Goal: Check status

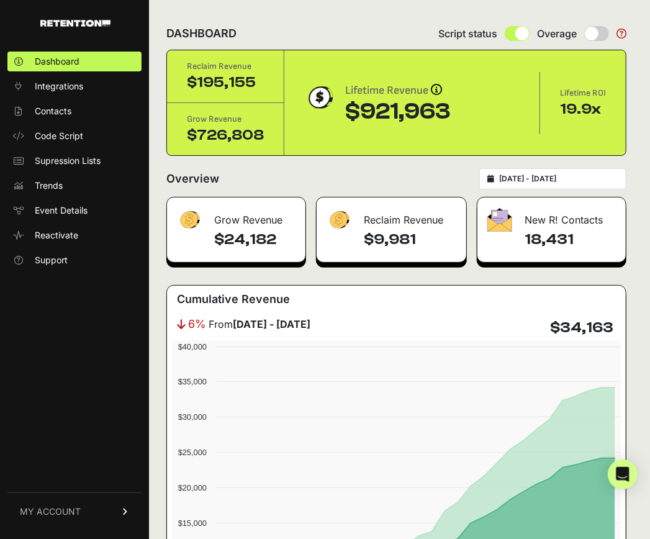
type input "[DATE]"
type input "2025-10-06"
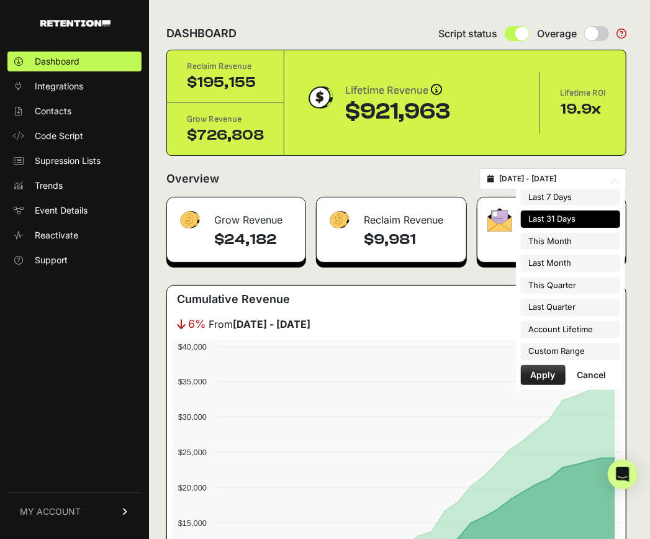
click at [553, 178] on input "2025-09-06 - 2025-10-06" at bounding box center [558, 179] width 119 height 10
type input "2025-10-01"
type input "2025-12-31"
type input "2023-02-13"
type input "2025-10-06"
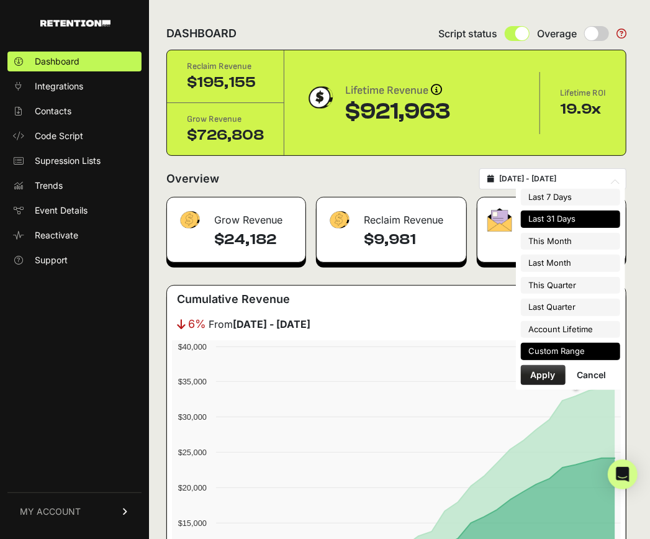
click at [569, 347] on li "Custom Range" at bounding box center [570, 351] width 99 height 17
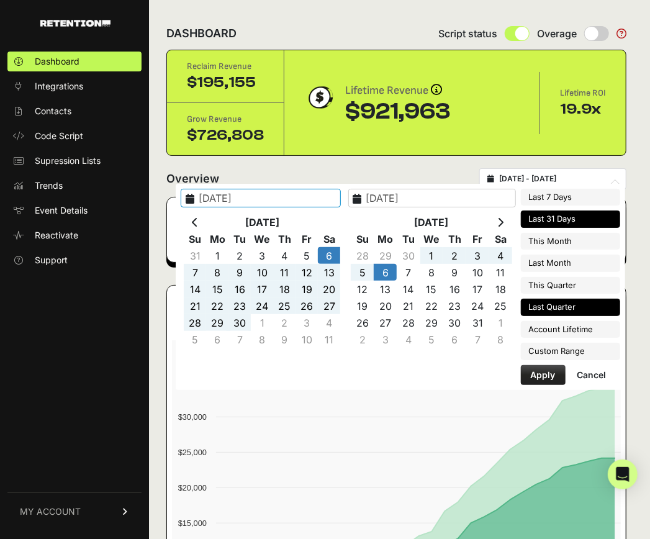
type input "2025-07-01"
type input "[DATE]"
type input "2025-09-06"
type input "2025-10-06"
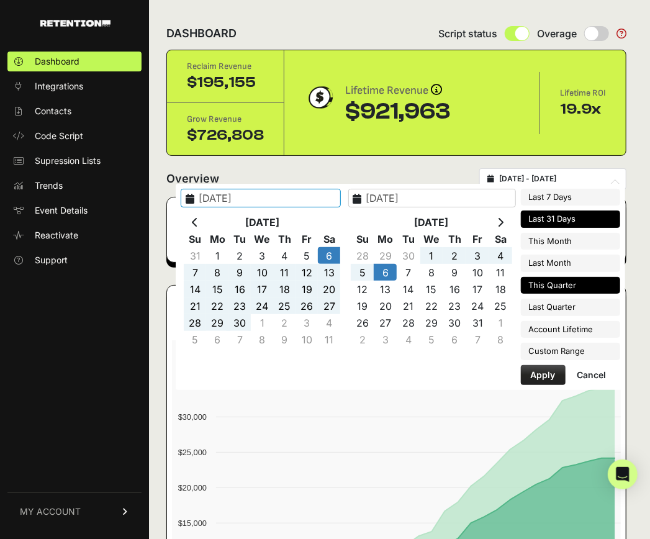
type input "2025-10-01"
type input "2025-12-31"
type input "2025-09-06"
type input "2025-10-06"
type input "[DATE]"
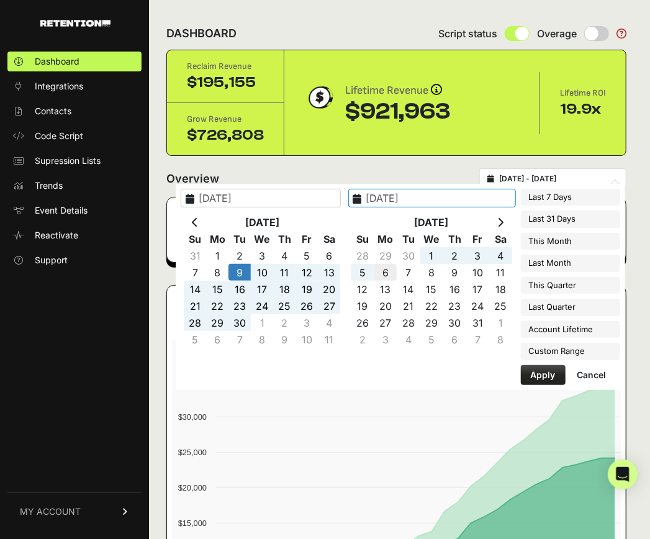
type input "2025-10-06"
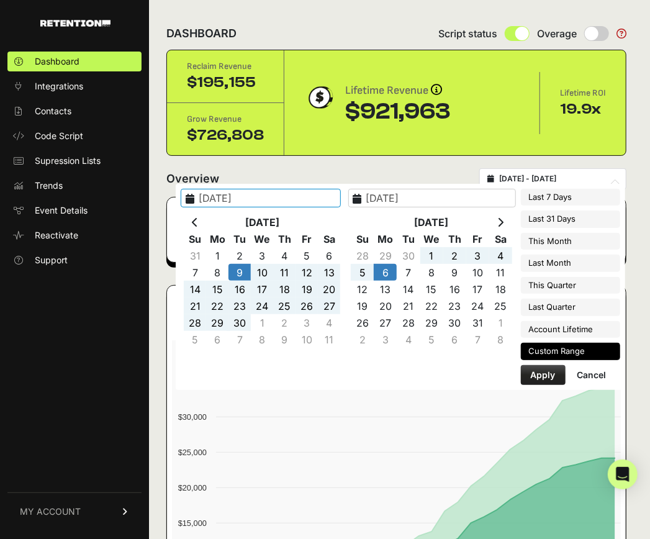
type input "[DATE]"
click at [546, 371] on button "Apply" at bounding box center [543, 375] width 45 height 20
type input "[DATE] - [DATE]"
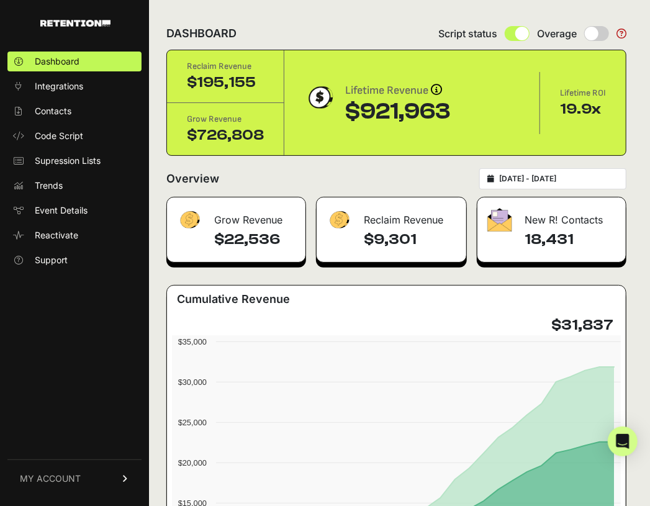
drag, startPoint x: 364, startPoint y: 219, endPoint x: 440, endPoint y: 245, distance: 80.9
click at [440, 245] on div "Reclaim Revenue $9,301" at bounding box center [391, 230] width 151 height 66
click at [401, 241] on h4 "$9,301" at bounding box center [410, 240] width 93 height 20
click at [278, 242] on h4 "$22,536" at bounding box center [254, 240] width 81 height 20
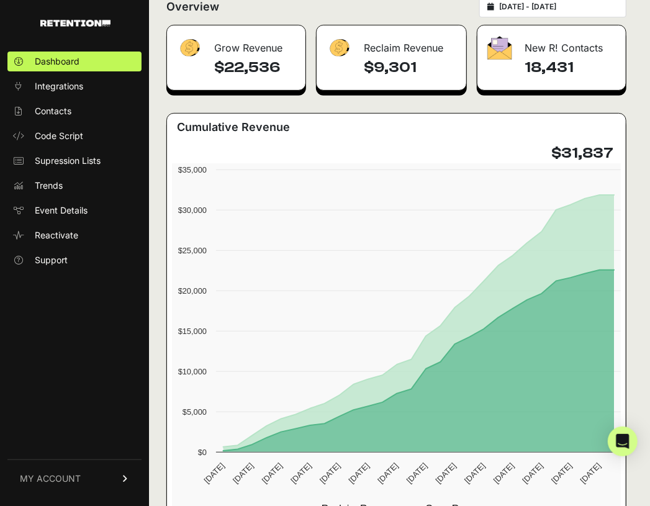
scroll to position [172, 0]
